Goal: Task Accomplishment & Management: Use online tool/utility

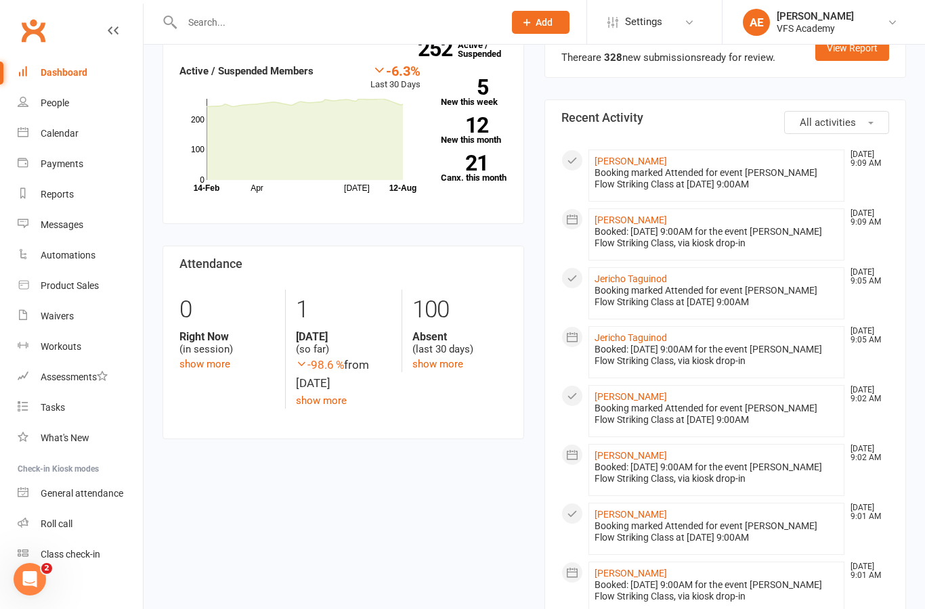
click at [65, 103] on div "People" at bounding box center [55, 102] width 28 height 11
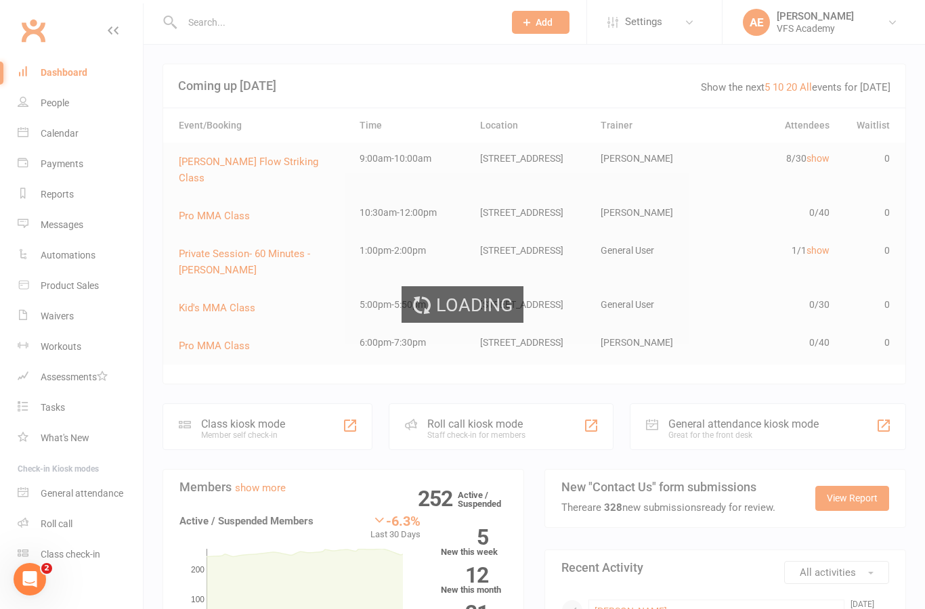
select select "100"
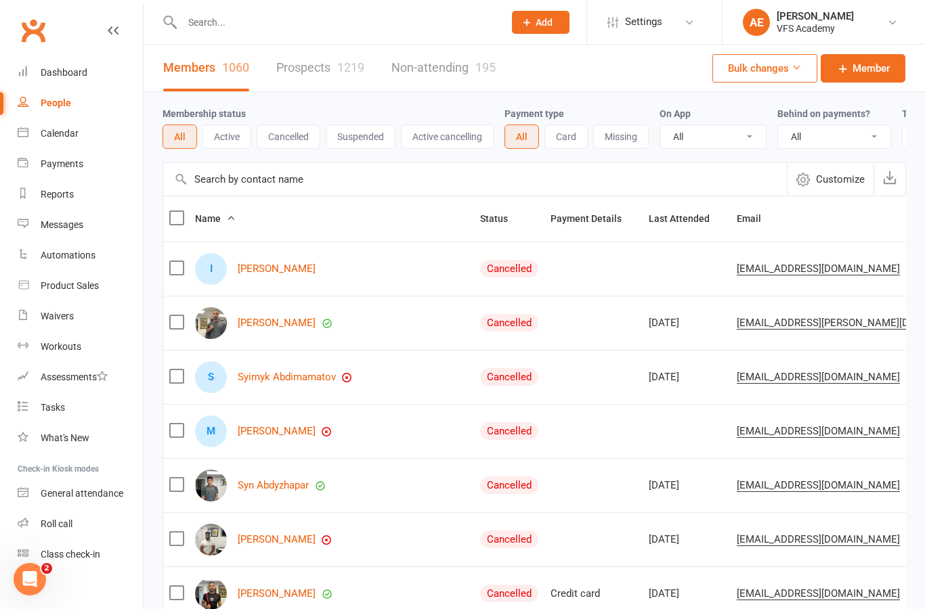
click at [81, 76] on div "Dashboard" at bounding box center [64, 72] width 47 height 11
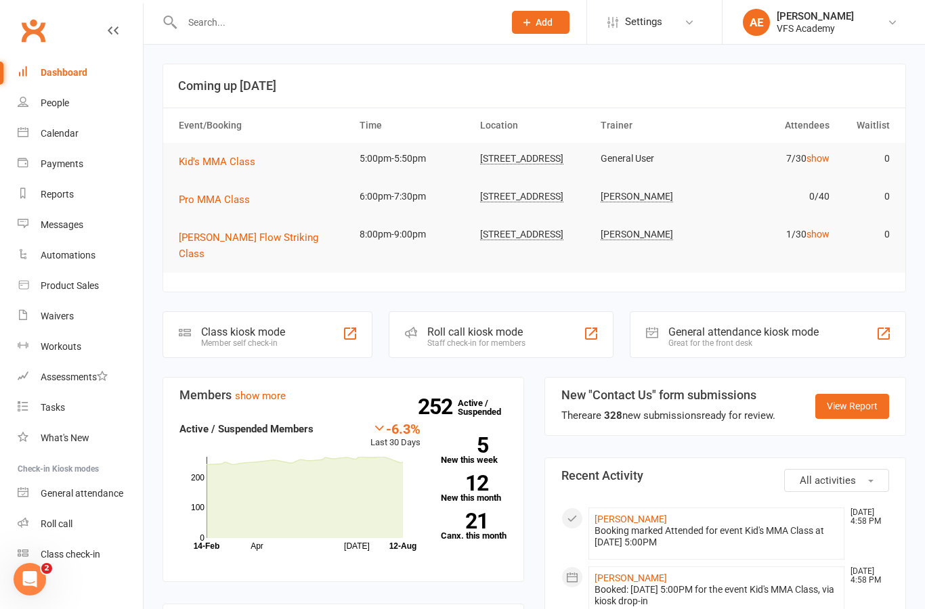
click at [306, 330] on div "Class kiosk mode Member self check-in" at bounding box center [267, 334] width 210 height 47
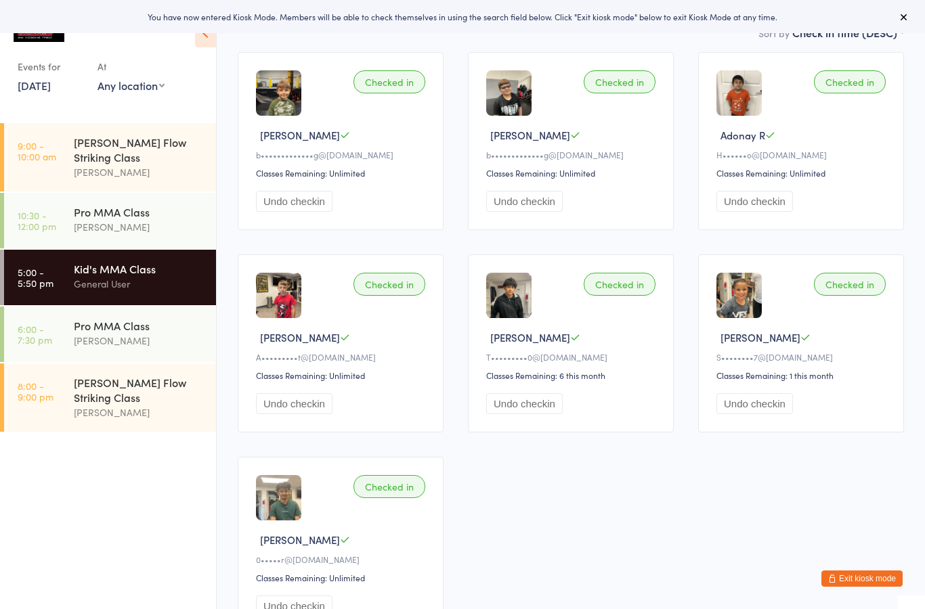
scroll to position [102, 0]
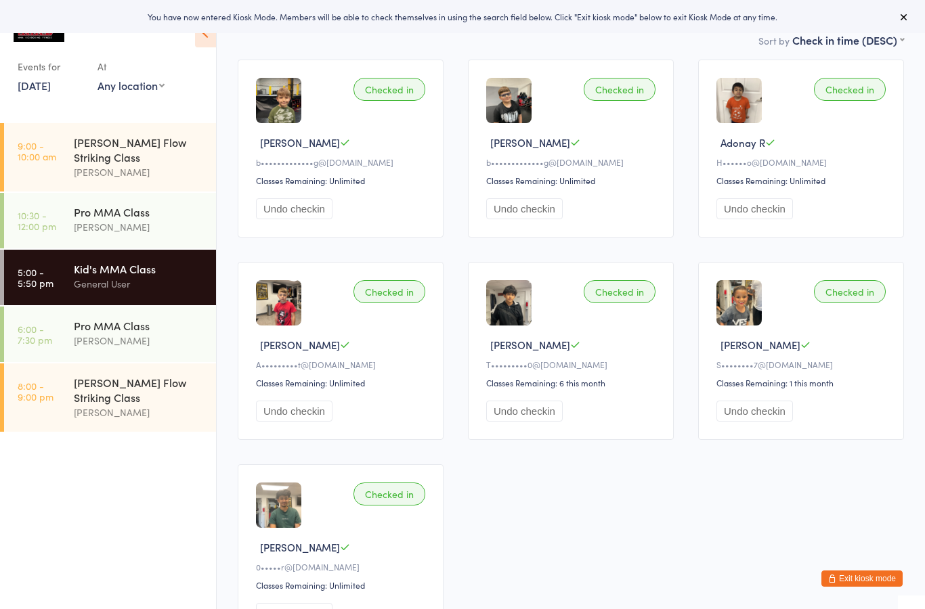
click at [532, 219] on button "Undo checkin" at bounding box center [524, 208] width 76 height 21
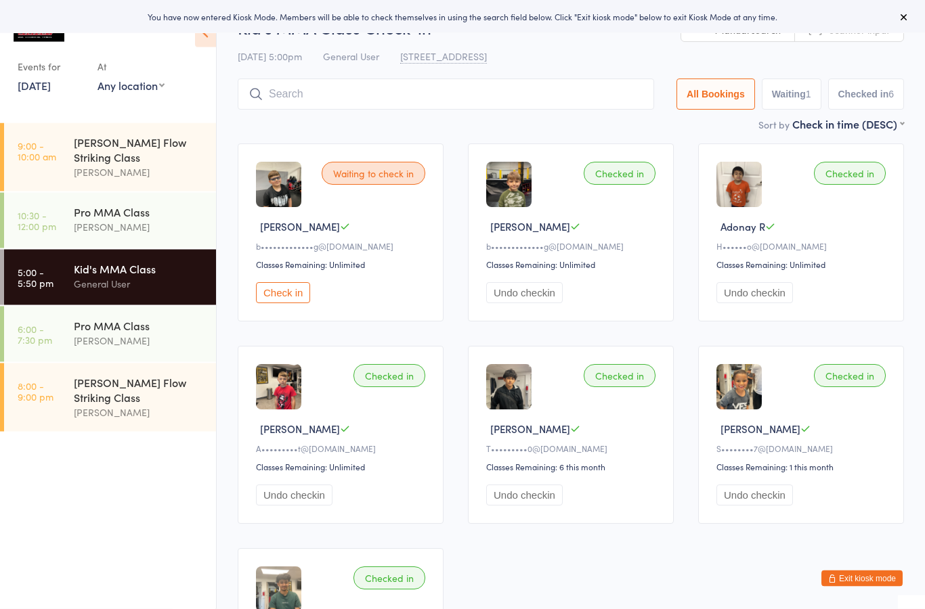
scroll to position [18, 0]
click at [446, 95] on input "search" at bounding box center [446, 94] width 416 height 31
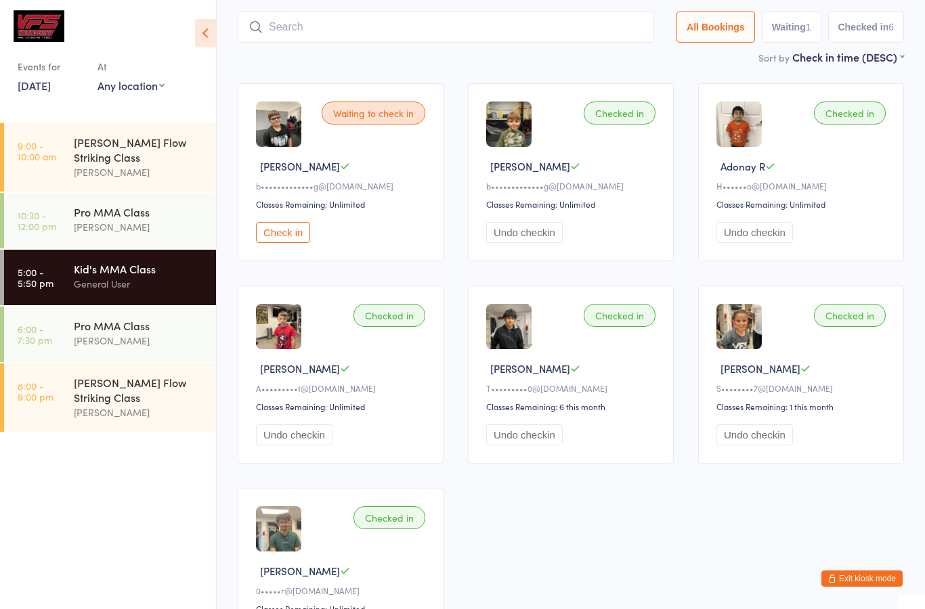
scroll to position [91, 0]
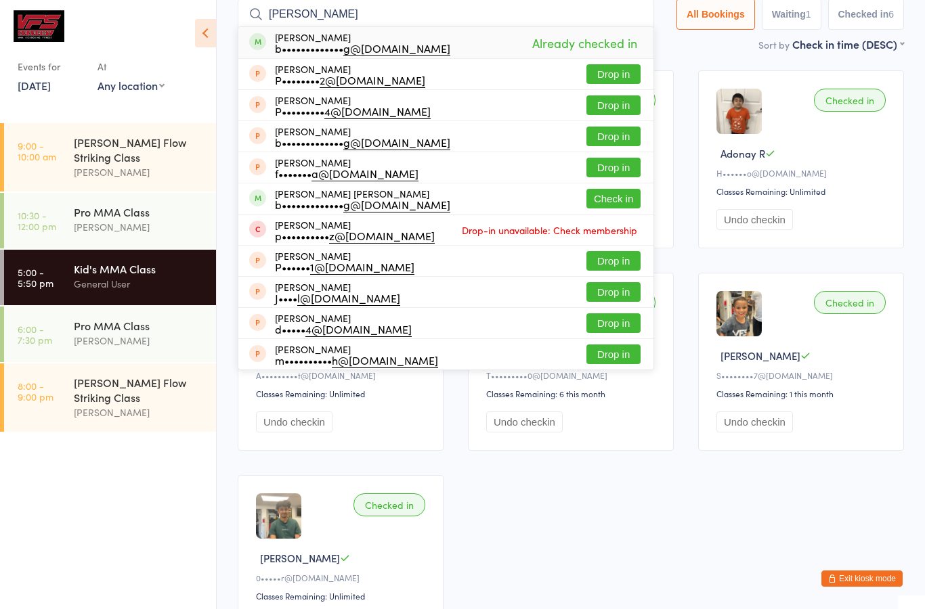
type input "[PERSON_NAME]"
click at [607, 202] on button "Check in" at bounding box center [613, 199] width 54 height 20
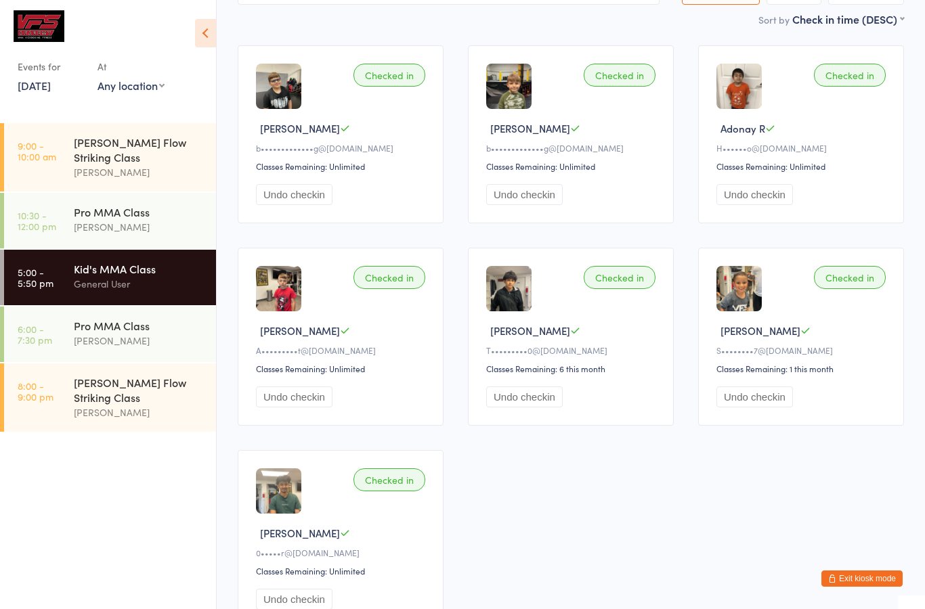
scroll to position [0, 0]
